Goal: Register for event/course

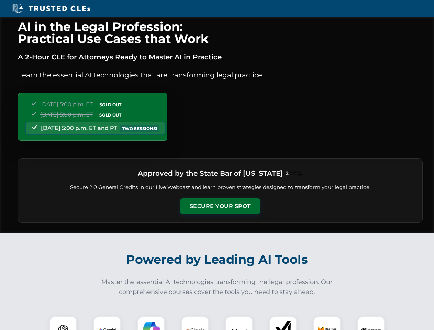
click at [220, 206] on button "Secure Your Spot" at bounding box center [220, 206] width 80 height 16
click at [63, 323] on img at bounding box center [63, 330] width 20 height 20
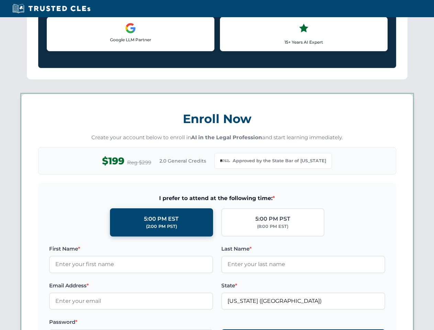
click at [151, 323] on label "Password *" at bounding box center [131, 322] width 164 height 8
click at [195, 323] on label "Password *" at bounding box center [131, 322] width 164 height 8
click at [239, 323] on label at bounding box center [303, 322] width 164 height 8
click at [283, 323] on label at bounding box center [303, 322] width 164 height 8
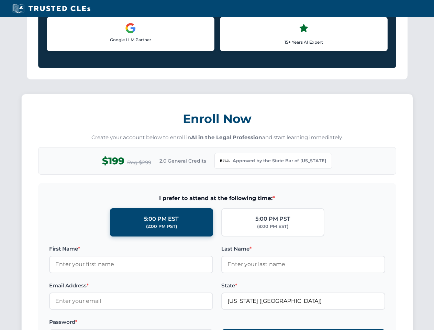
scroll to position [669, 0]
